Goal: Book appointment/travel/reservation

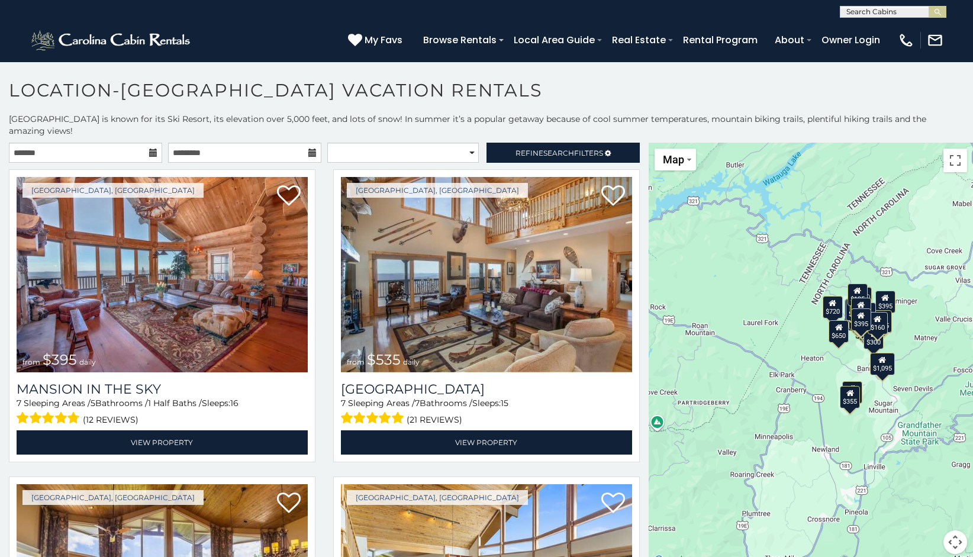
click at [149, 149] on icon at bounding box center [153, 153] width 8 height 8
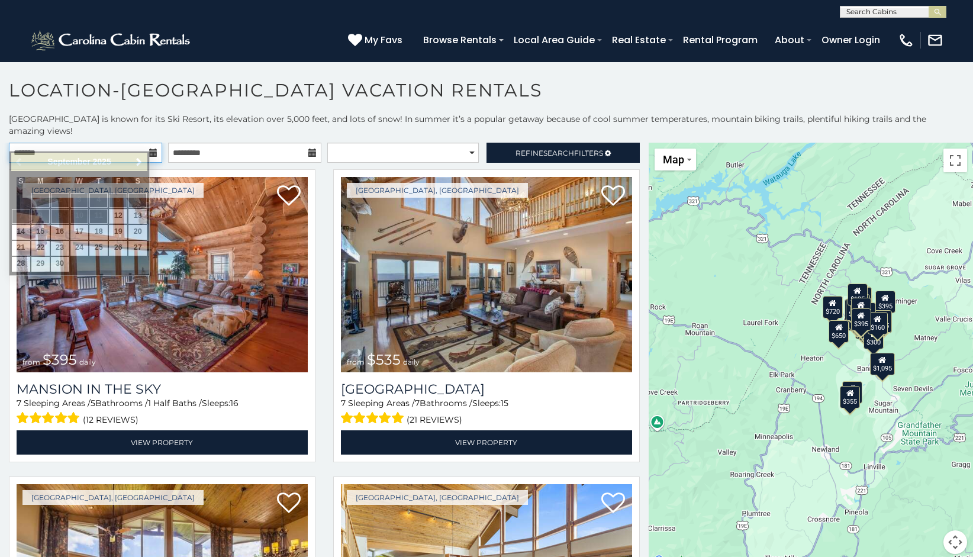
click at [124, 143] on input "text" at bounding box center [85, 153] width 153 height 20
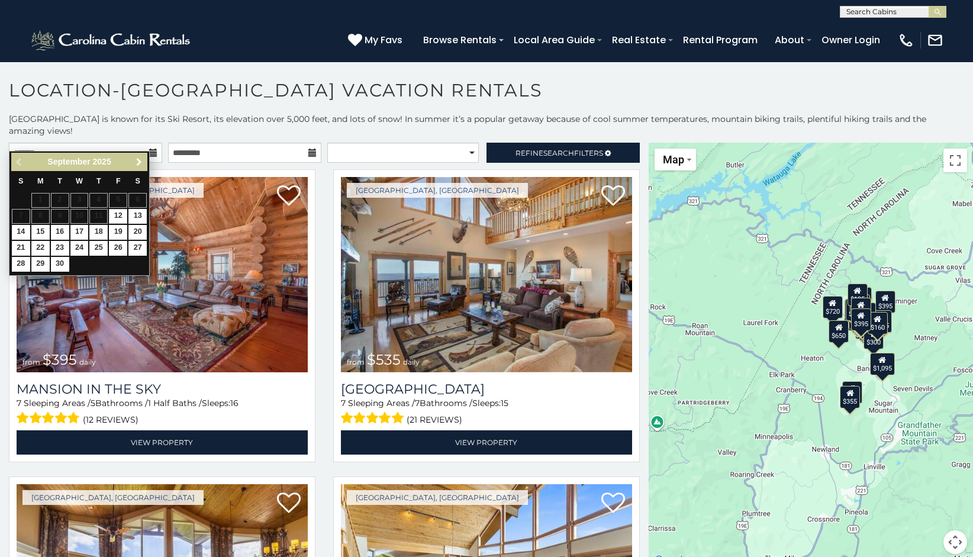
click at [142, 162] on span "Next" at bounding box center [138, 161] width 9 height 9
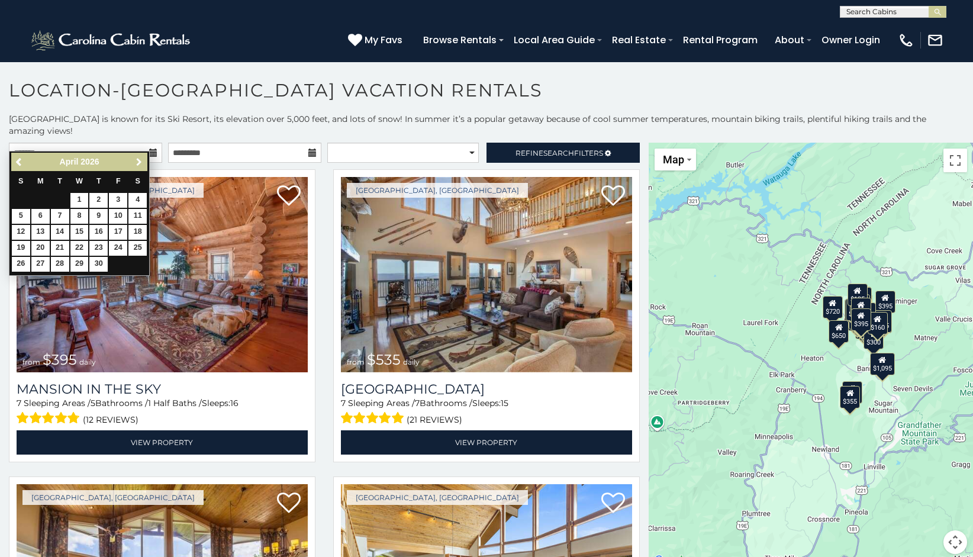
click at [142, 162] on span "Next" at bounding box center [138, 161] width 9 height 9
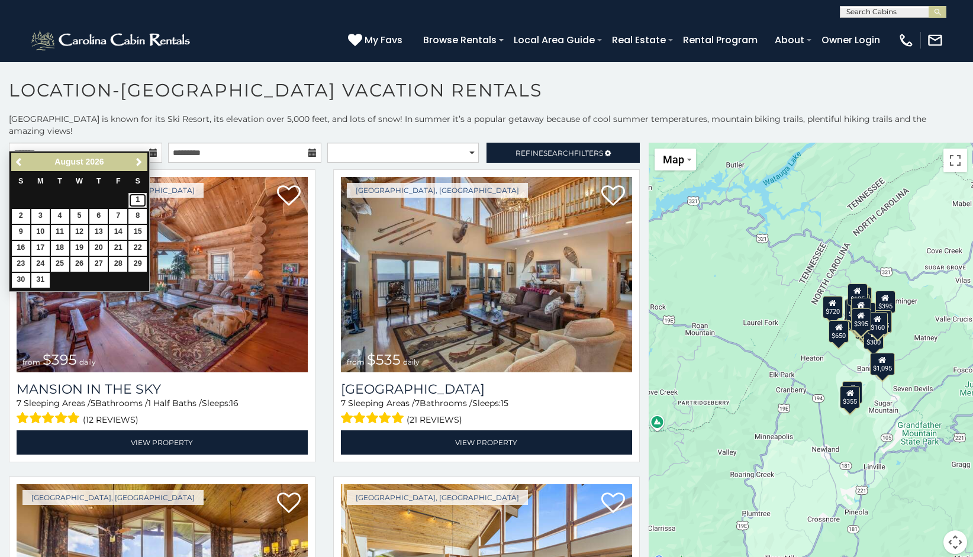
click at [137, 195] on link "1" at bounding box center [137, 200] width 18 height 15
type input "**********"
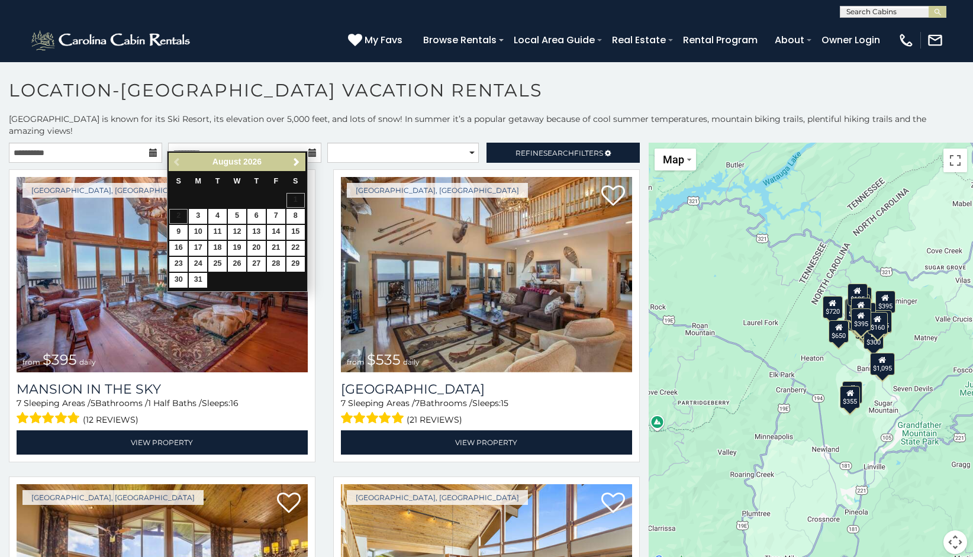
click at [200, 269] on td "24" at bounding box center [198, 264] width 20 height 16
type input "**********"
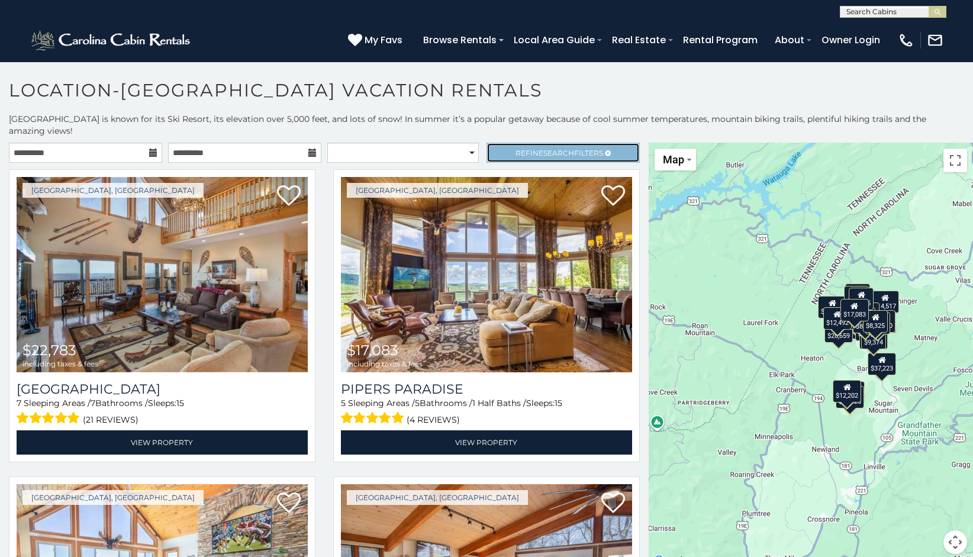
click at [521, 149] on span "Refine Search Filters" at bounding box center [560, 153] width 88 height 9
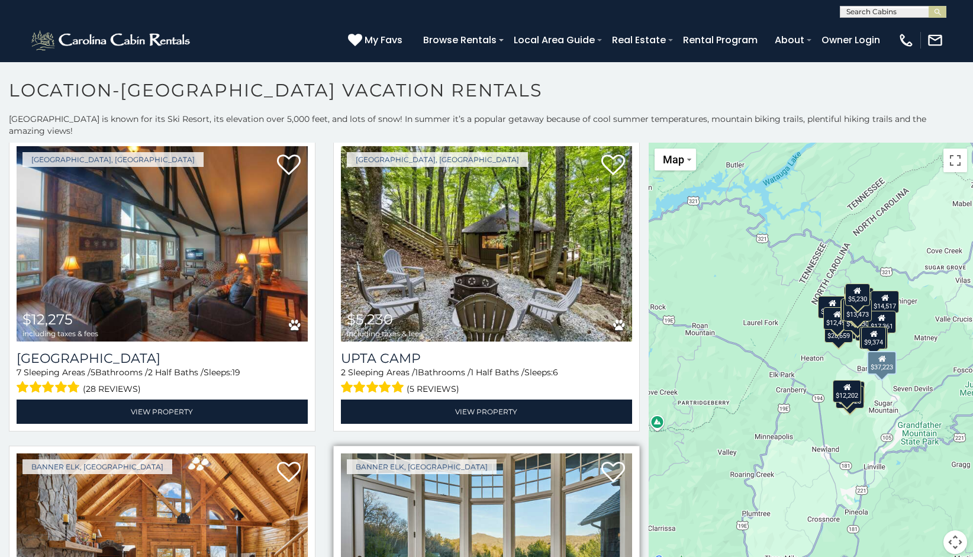
scroll to position [2824, 0]
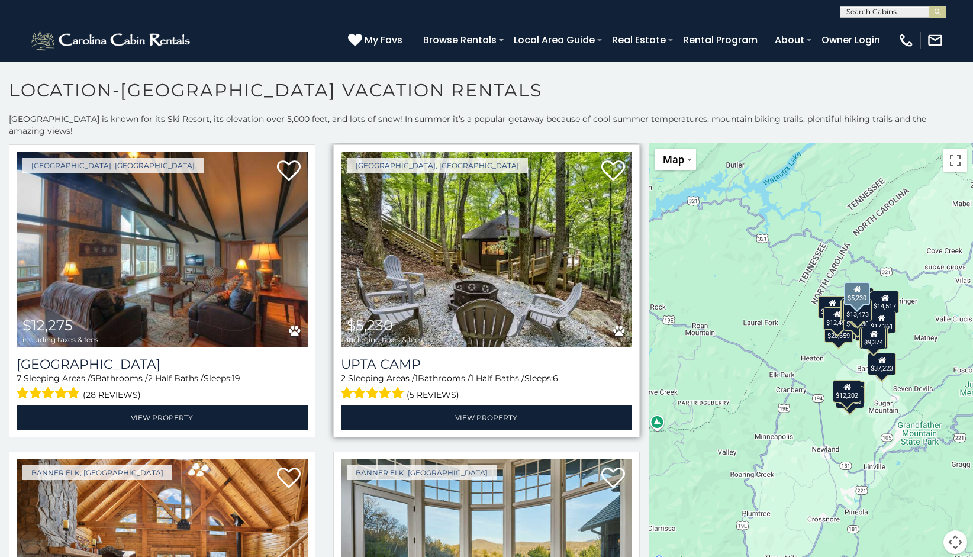
click at [470, 245] on img at bounding box center [486, 249] width 291 height 195
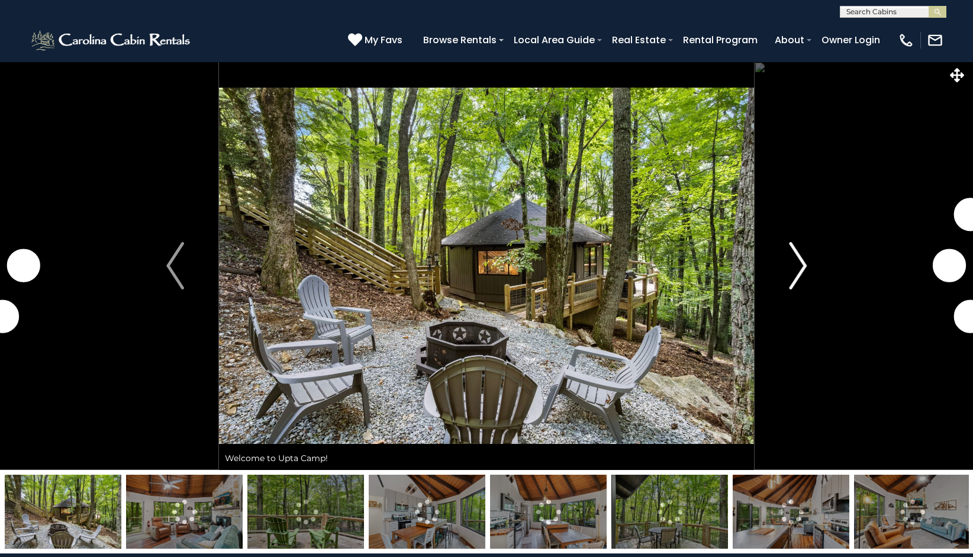
click at [796, 266] on img "Next" at bounding box center [798, 265] width 18 height 47
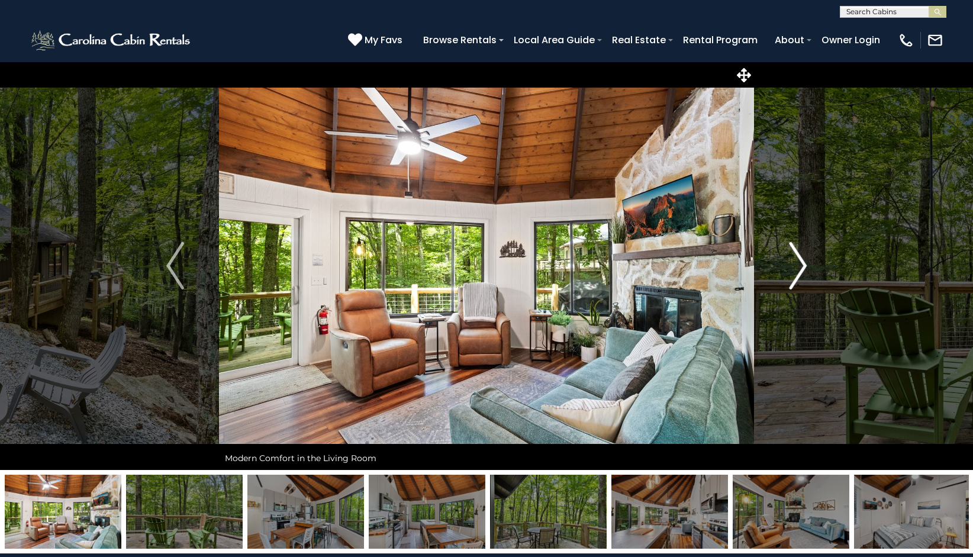
click at [800, 264] on img "Next" at bounding box center [798, 265] width 18 height 47
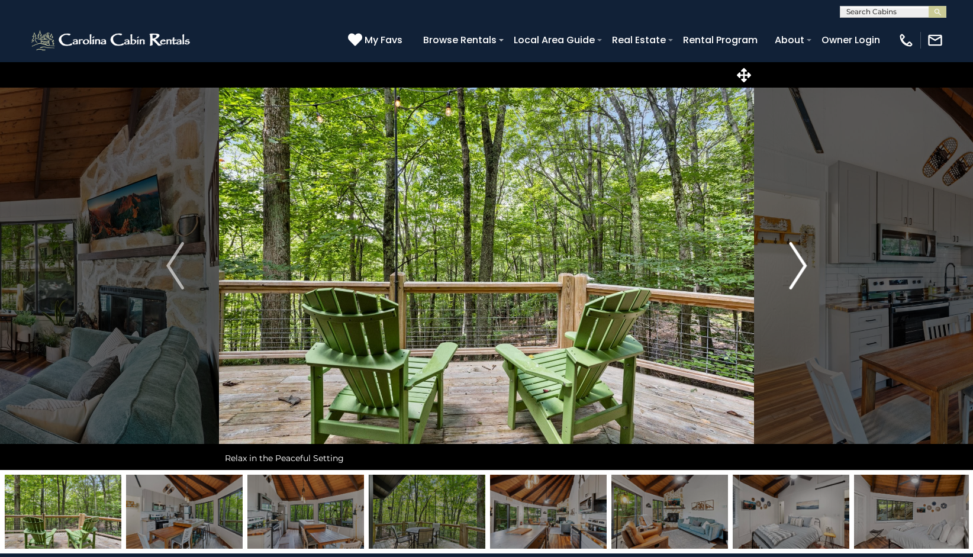
click at [800, 264] on img "Next" at bounding box center [798, 265] width 18 height 47
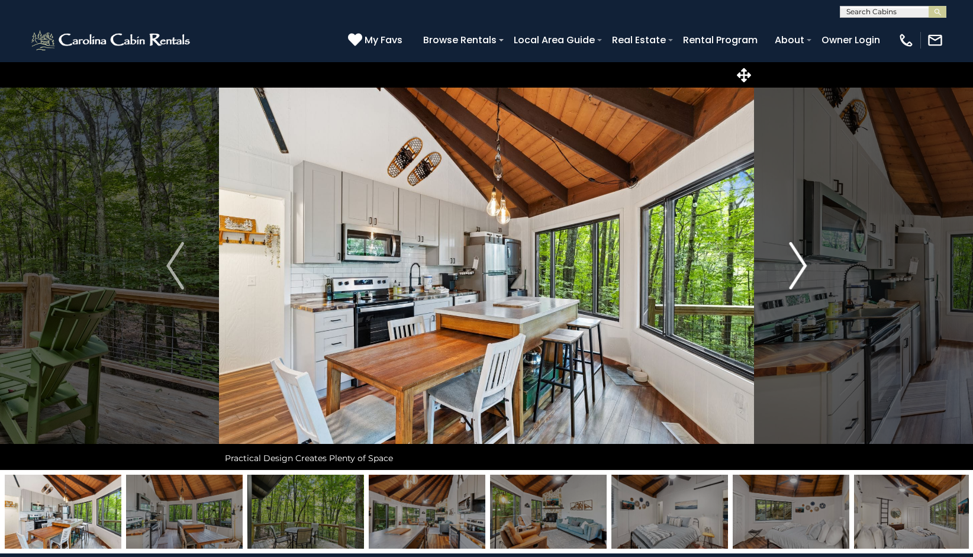
click at [800, 264] on img "Next" at bounding box center [798, 265] width 18 height 47
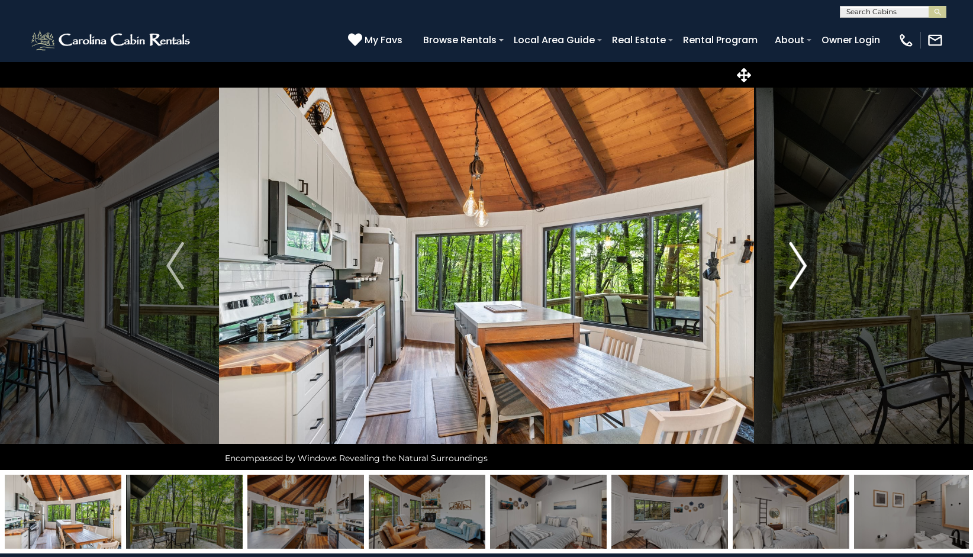
click at [800, 264] on img "Next" at bounding box center [798, 265] width 18 height 47
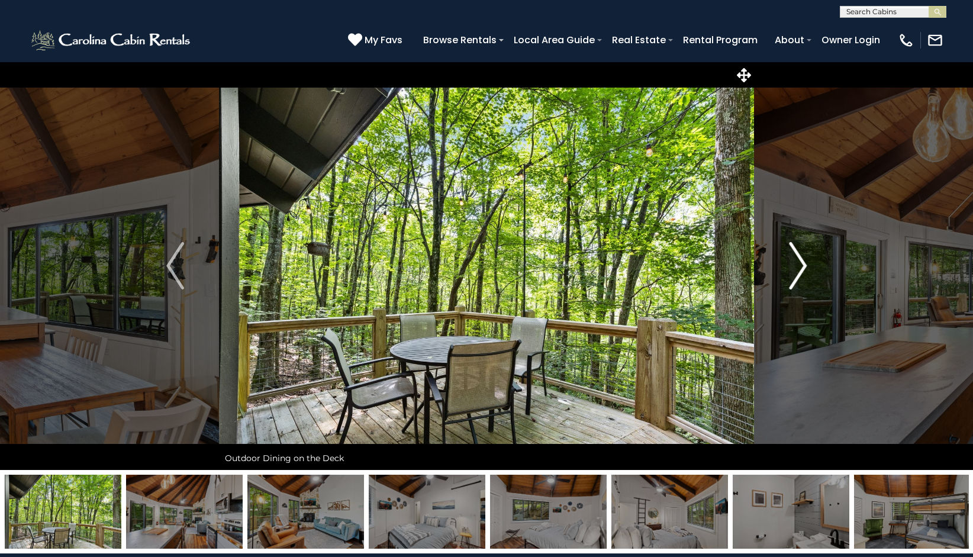
click at [800, 264] on img "Next" at bounding box center [798, 265] width 18 height 47
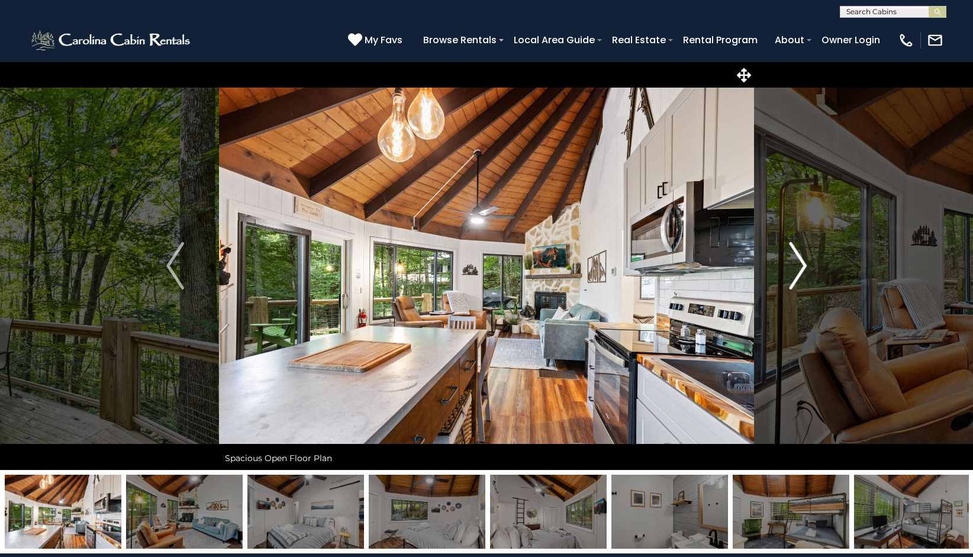
click at [800, 264] on img "Next" at bounding box center [798, 265] width 18 height 47
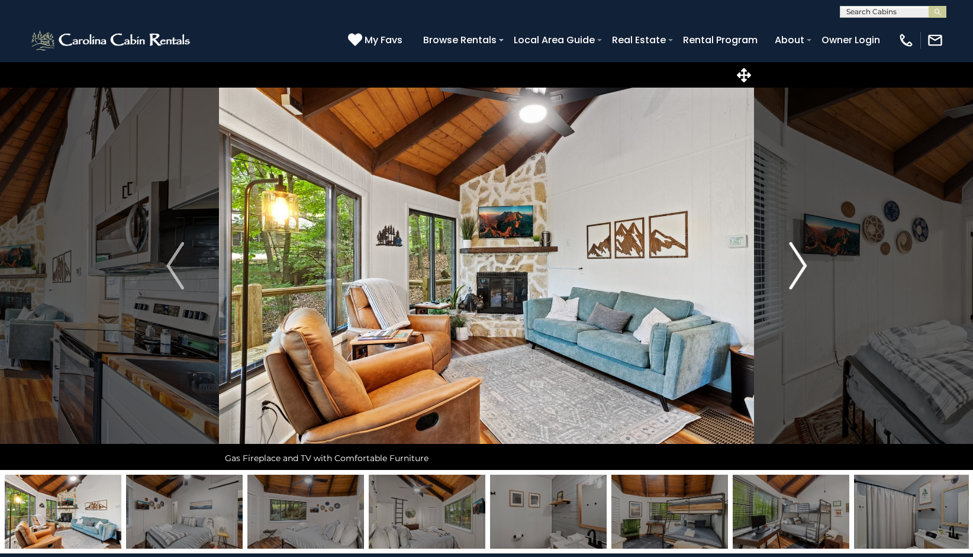
click at [800, 264] on img "Next" at bounding box center [798, 265] width 18 height 47
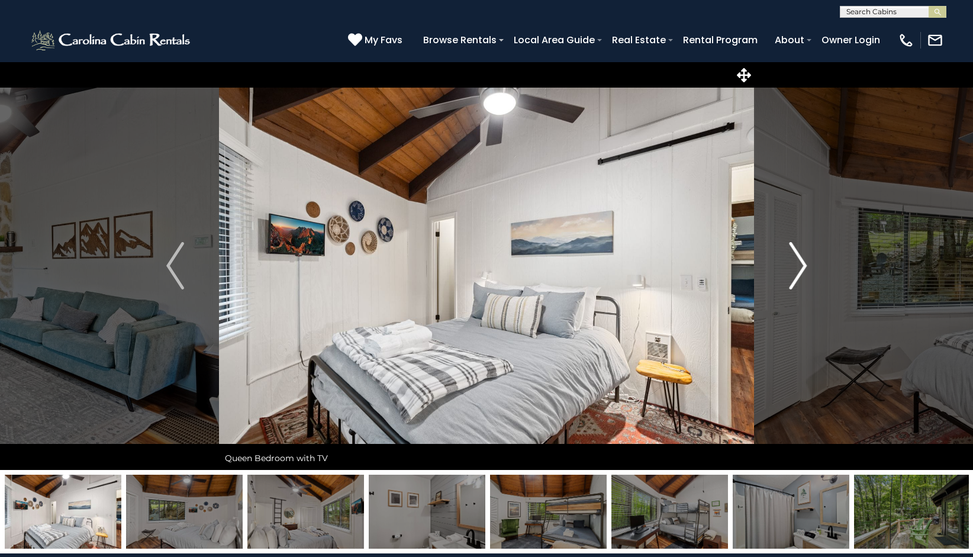
click at [800, 264] on img "Next" at bounding box center [798, 265] width 18 height 47
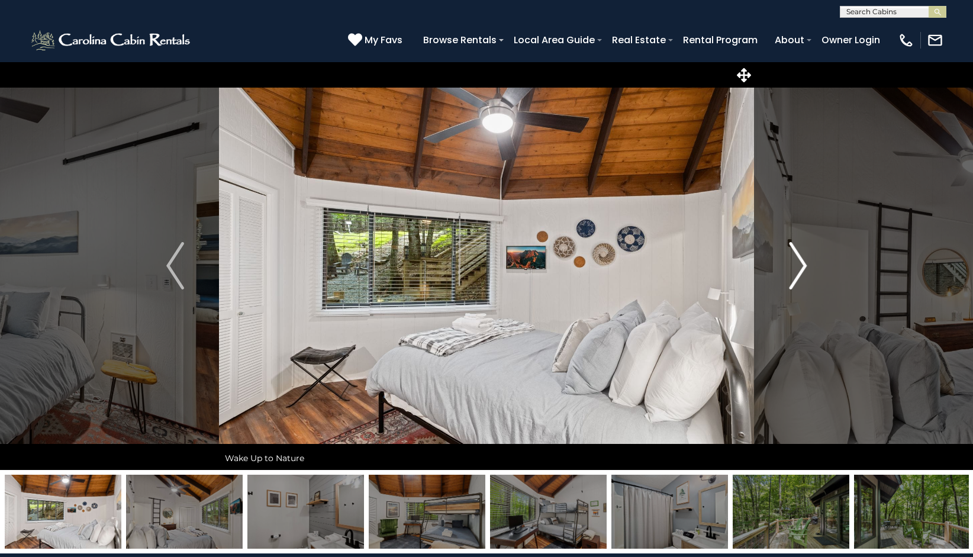
click at [800, 264] on img "Next" at bounding box center [798, 265] width 18 height 47
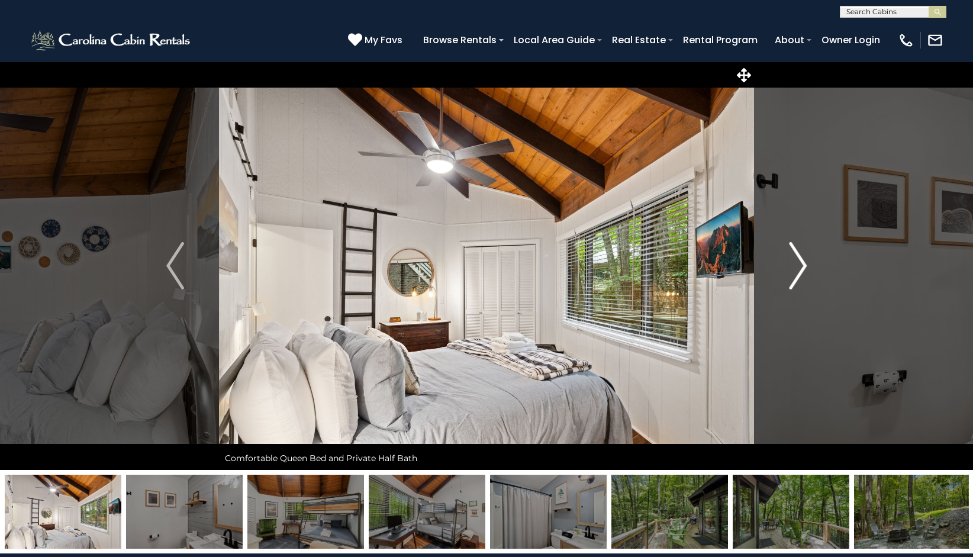
click at [800, 264] on img "Next" at bounding box center [798, 265] width 18 height 47
